Goal: Find specific page/section: Find specific page/section

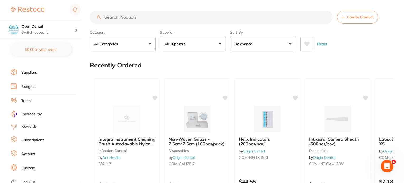
click at [34, 180] on link "Log Out" at bounding box center [28, 182] width 14 height 5
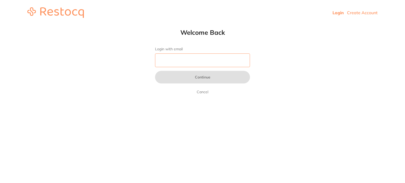
click at [192, 55] on input "Login with email" at bounding box center [202, 61] width 95 height 14
type input "[EMAIL_ADDRESS][DOMAIN_NAME]"
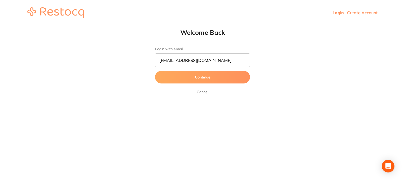
click at [203, 77] on button "Continue" at bounding box center [202, 77] width 95 height 13
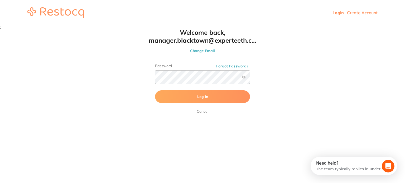
click at [201, 98] on span "Log In" at bounding box center [202, 97] width 11 height 5
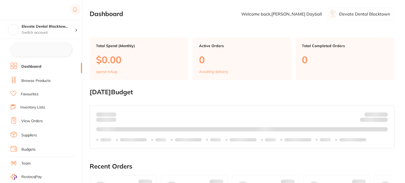
checkbox input "false"
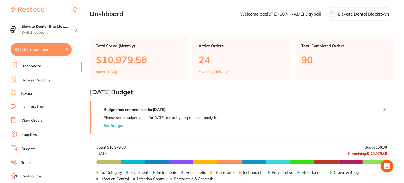
click at [39, 79] on link "Browse Products" at bounding box center [35, 80] width 29 height 5
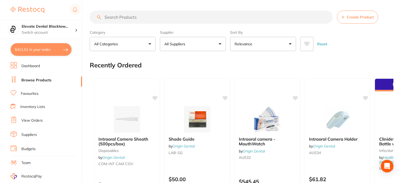
click at [126, 16] on input "search" at bounding box center [211, 17] width 243 height 13
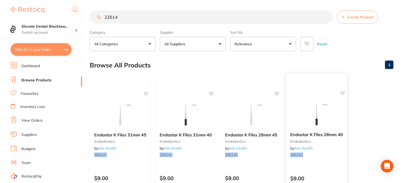
type input "22614"
click at [326, 17] on input "22614" at bounding box center [211, 17] width 243 height 13
